Goal: Navigation & Orientation: Find specific page/section

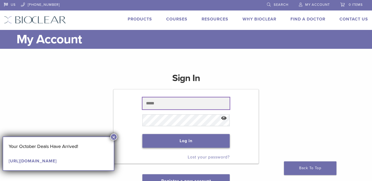
type input "**********"
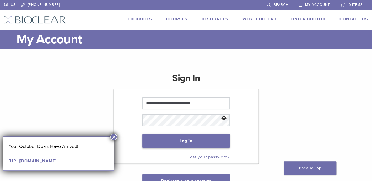
click at [181, 141] on button "Log in" at bounding box center [185, 141] width 87 height 14
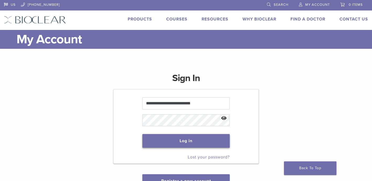
click at [184, 141] on button "Log in" at bounding box center [185, 141] width 87 height 14
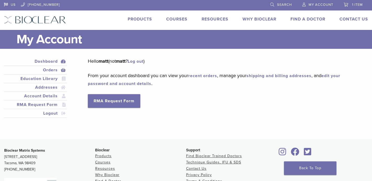
click at [49, 69] on link "Orders" at bounding box center [35, 70] width 61 height 6
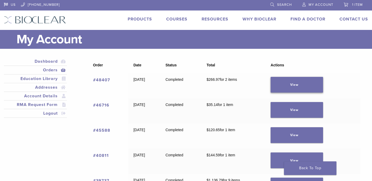
click at [303, 83] on link "View" at bounding box center [296, 85] width 52 height 16
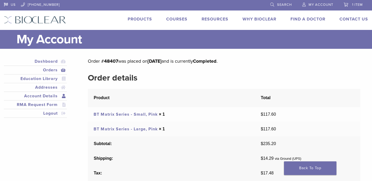
click at [49, 95] on link "Account Details" at bounding box center [35, 96] width 61 height 6
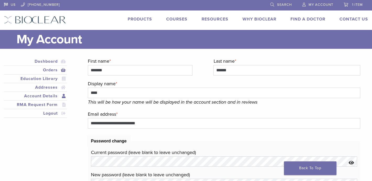
click at [49, 69] on link "Orders" at bounding box center [35, 70] width 61 height 6
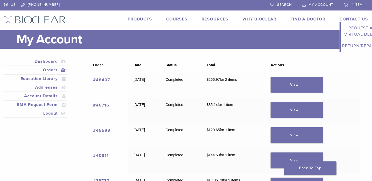
click at [348, 19] on link "Contact Us" at bounding box center [353, 18] width 29 height 5
